Goal: Check status: Check status

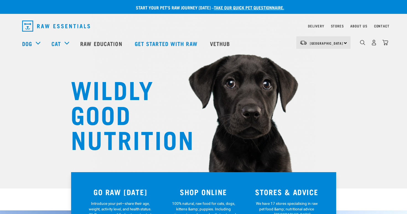
click at [363, 44] on img "dropdown navigation" at bounding box center [362, 42] width 5 height 5
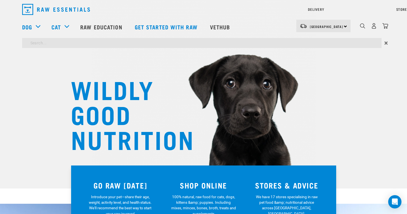
type input "ear"
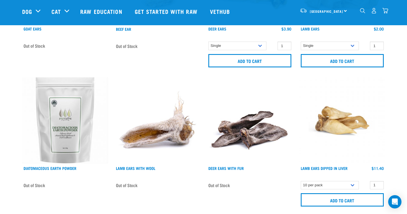
scroll to position [163, 0]
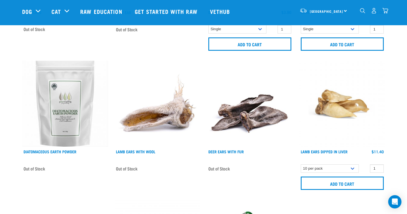
click at [157, 115] on img at bounding box center [158, 104] width 86 height 86
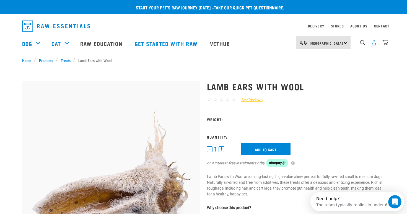
click at [377, 44] on img "dropdown navigation" at bounding box center [374, 43] width 6 height 6
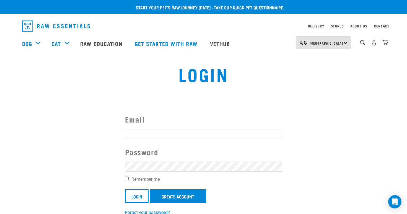
type input "[EMAIL_ADDRESS][DOMAIN_NAME]"
click at [127, 177] on input "Remember me" at bounding box center [127, 178] width 4 height 4
checkbox input "true"
click at [134, 194] on input "Login" at bounding box center [137, 195] width 24 height 13
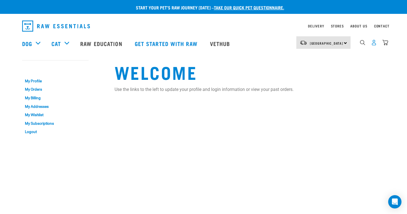
click at [374, 43] on img "dropdown navigation" at bounding box center [374, 43] width 6 height 6
click at [39, 91] on link "My Orders" at bounding box center [55, 89] width 66 height 9
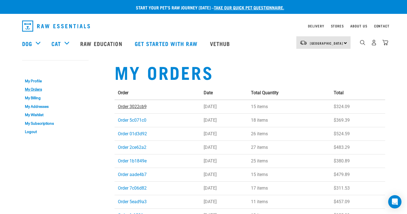
click at [137, 107] on link "Order 3022cb9" at bounding box center [132, 106] width 29 height 5
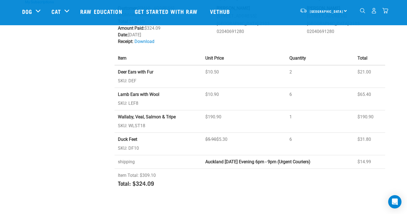
scroll to position [84, 0]
